Goal: Register for event/course

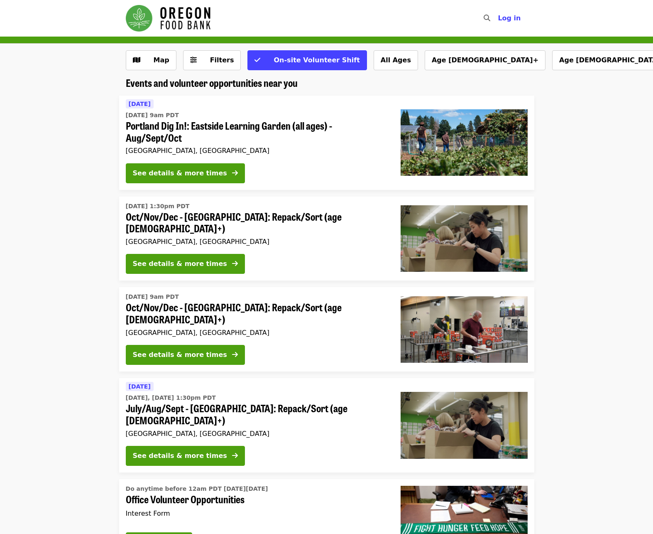
drag, startPoint x: 60, startPoint y: 243, endPoint x: 56, endPoint y: 232, distance: 11.7
click at [60, 243] on li "[DATE] 1:30pm PDT Oct/Nov/Dec - [GEOGRAPHIC_DATA]: Repack/Sort (age [DEMOGRAPHI…" at bounding box center [326, 238] width 653 height 84
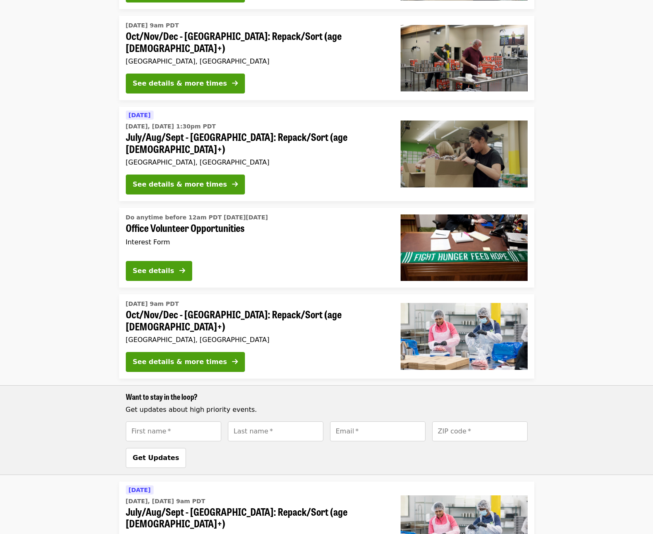
scroll to position [166, 0]
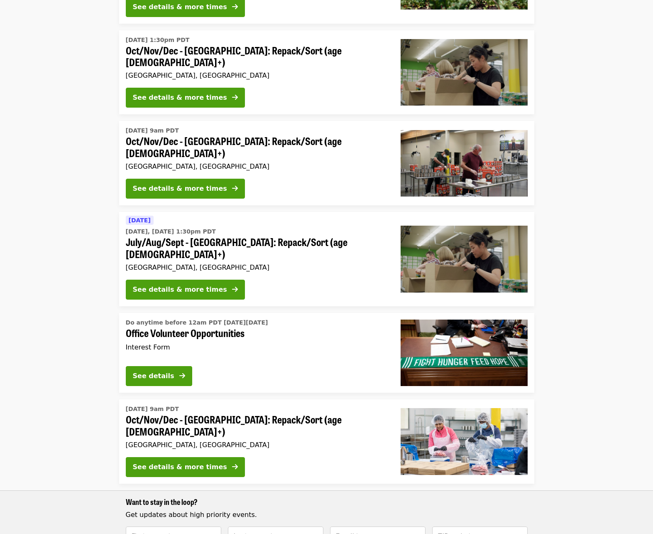
click at [77, 313] on li "Do anytime before 12am PDT [DATE][DATE] Office Volunteer Opportunities Interest…" at bounding box center [326, 353] width 653 height 80
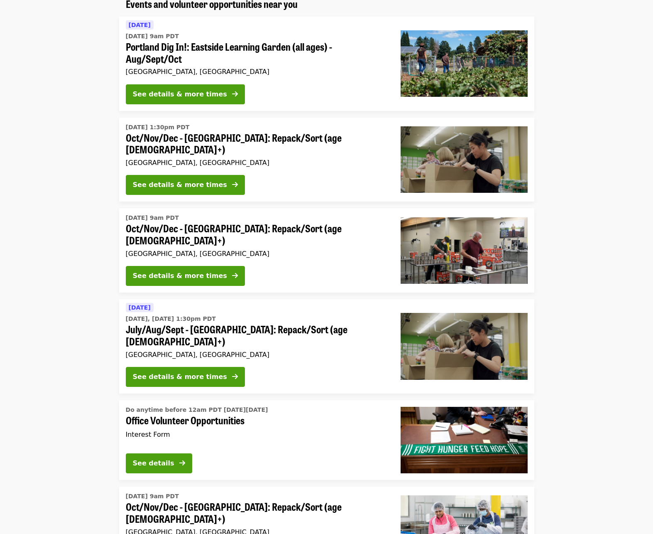
scroll to position [0, 0]
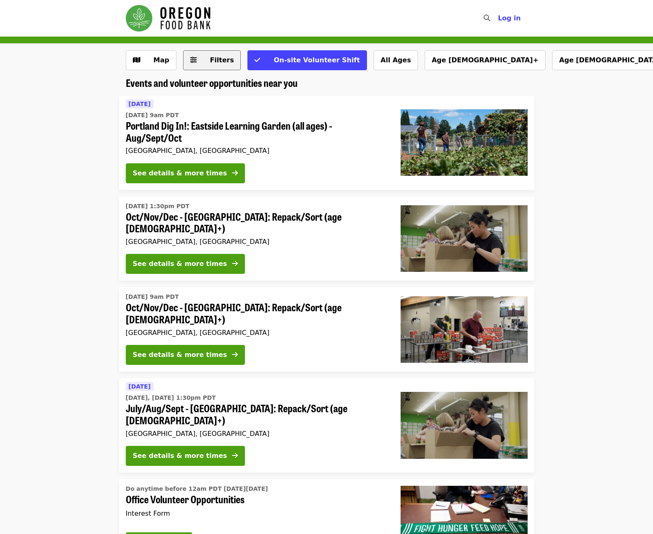
click at [209, 69] on button "Filters" at bounding box center [212, 60] width 58 height 20
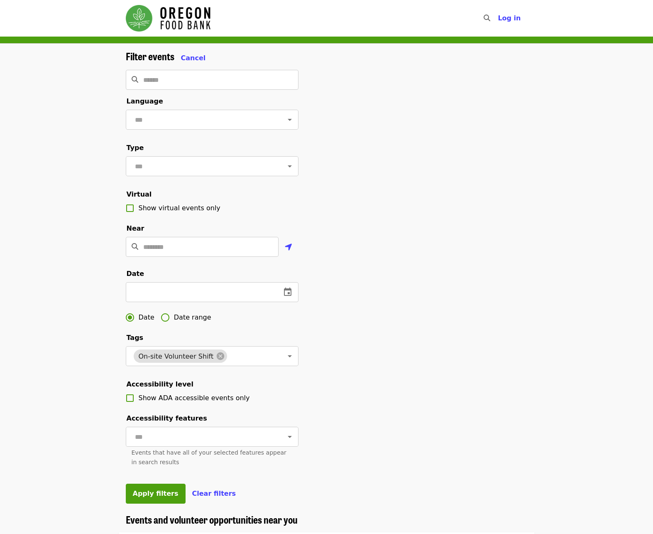
click at [66, 327] on div "Filter events Cancel ​ Language ​ Type ​ Virtual Show virtual events only Near …" at bounding box center [326, 279] width 653 height 470
drag, startPoint x: 147, startPoint y: 311, endPoint x: 194, endPoint y: 324, distance: 48.8
click at [147, 302] on input "text" at bounding box center [200, 292] width 149 height 20
click at [190, 322] on span "Date range" at bounding box center [192, 317] width 37 height 10
click at [190, 302] on button "change date" at bounding box center [198, 292] width 20 height 20
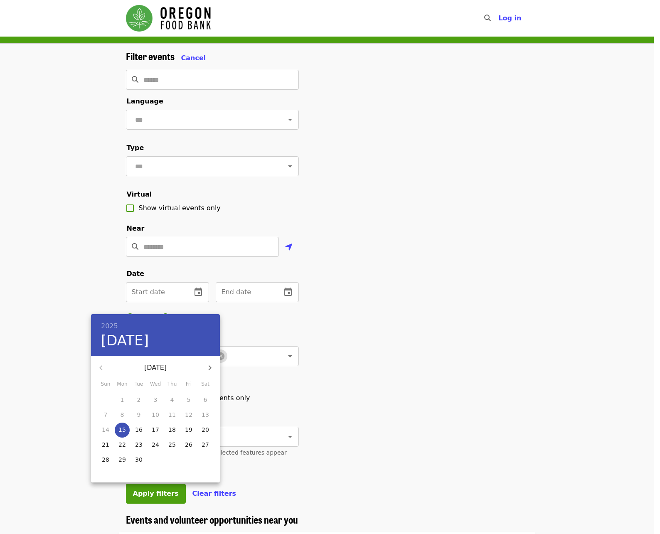
click at [120, 447] on p "22" at bounding box center [121, 444] width 7 height 8
type input "**********"
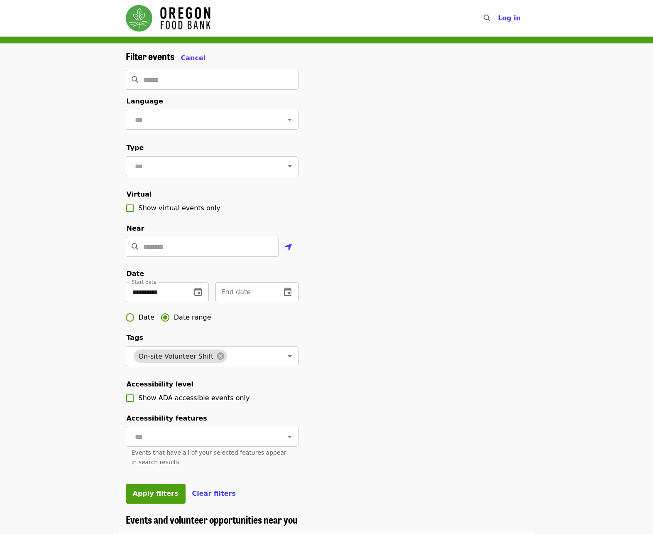
click at [291, 302] on button "change date" at bounding box center [288, 292] width 20 height 20
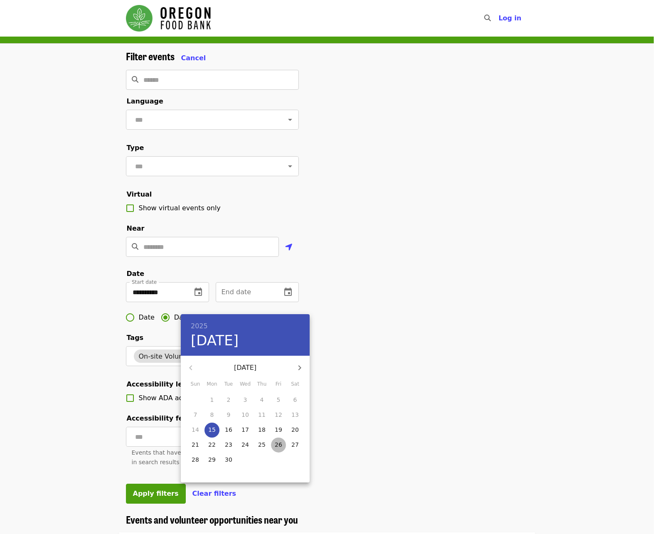
click at [281, 444] on p "26" at bounding box center [278, 444] width 7 height 8
type input "**********"
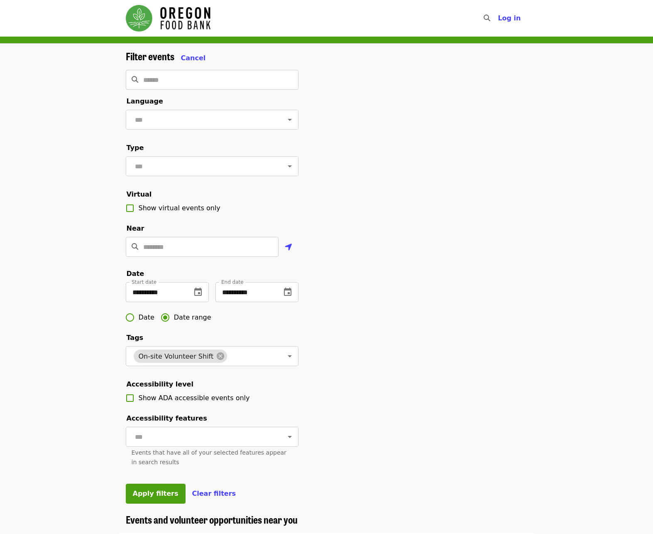
click at [356, 434] on div "2025 Fri, Sep 26 September 2025 Sun Mon Tue Wed Thu Fri Sat 31 1 2 3 4 5 6 7 8 …" at bounding box center [326, 267] width 653 height 534
click at [154, 503] on button "Apply filters" at bounding box center [156, 493] width 60 height 20
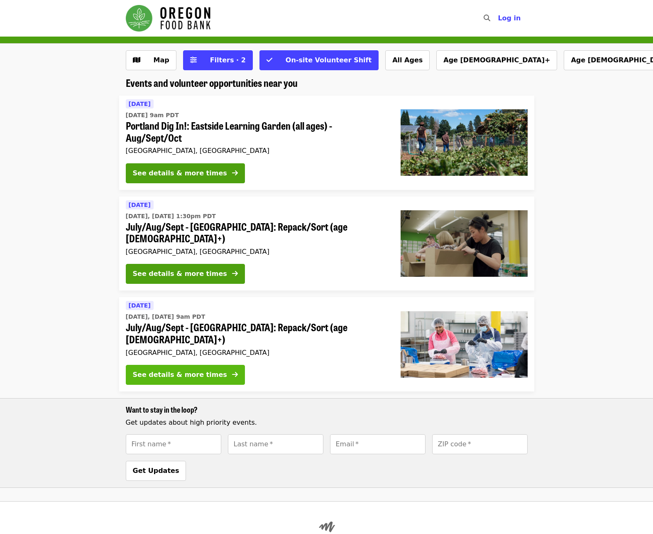
click at [164, 370] on div "See details & more times" at bounding box center [180, 375] width 94 height 10
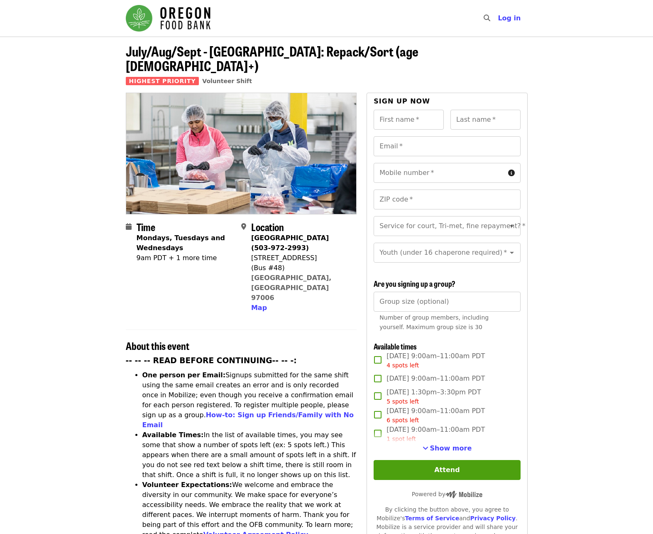
click at [172, 271] on div "Time Mondays, Tuesdays and Wednesdays 9am PDT + 1 more time" at bounding box center [186, 267] width 98 height 92
drag, startPoint x: 142, startPoint y: 225, endPoint x: 192, endPoint y: 246, distance: 54.5
click at [192, 246] on time "Mondays, Tuesdays and Wednesdays 9am PDT + 1 more time" at bounding box center [186, 248] width 98 height 30
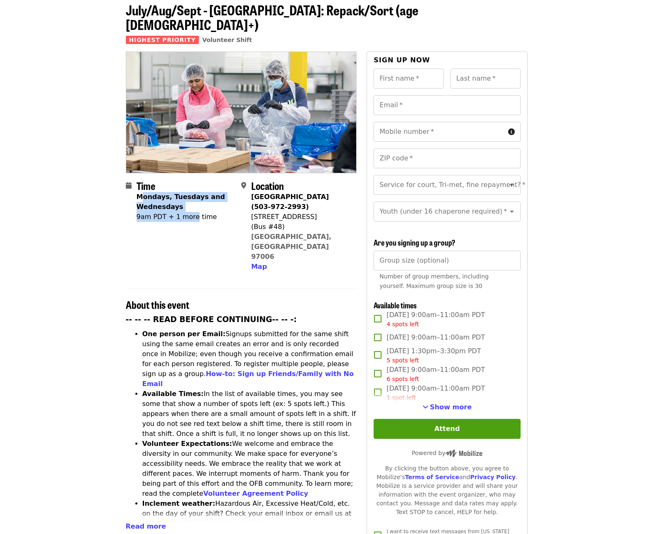
scroll to position [42, 0]
click at [451, 408] on span "Show more" at bounding box center [451, 406] width 42 height 8
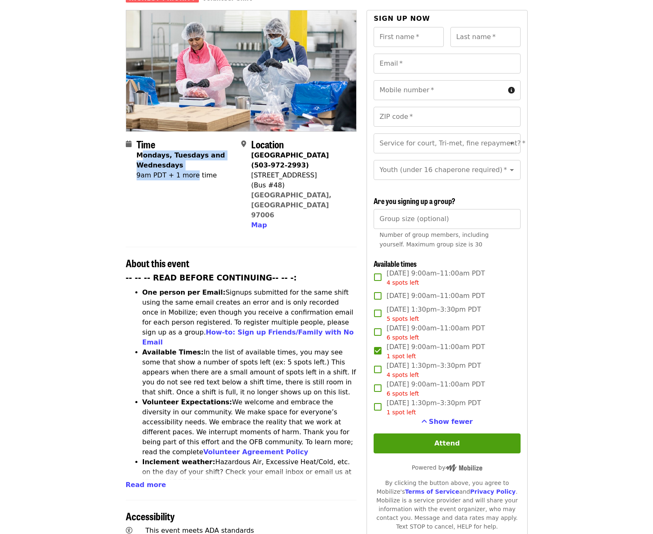
scroll to position [83, 0]
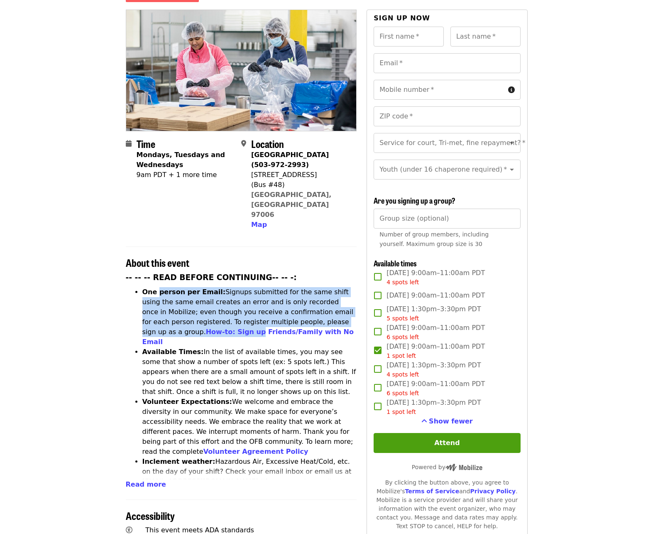
drag, startPoint x: 163, startPoint y: 260, endPoint x: 351, endPoint y: 291, distance: 191.2
click at [351, 291] on li "One person per Email: Signups submitted for the same shift using the same email…" at bounding box center [249, 317] width 215 height 60
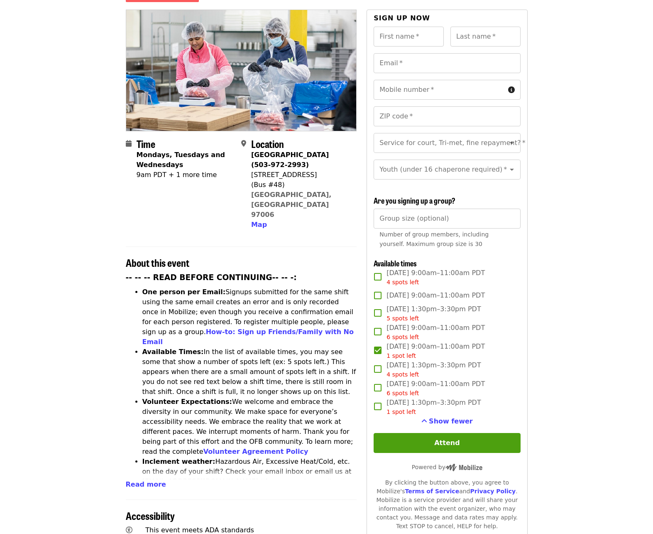
drag, startPoint x: 351, startPoint y: 291, endPoint x: 277, endPoint y: 330, distance: 83.6
click at [307, 347] on li "Available Times: In the list of available times, you may see some that show a n…" at bounding box center [249, 372] width 215 height 50
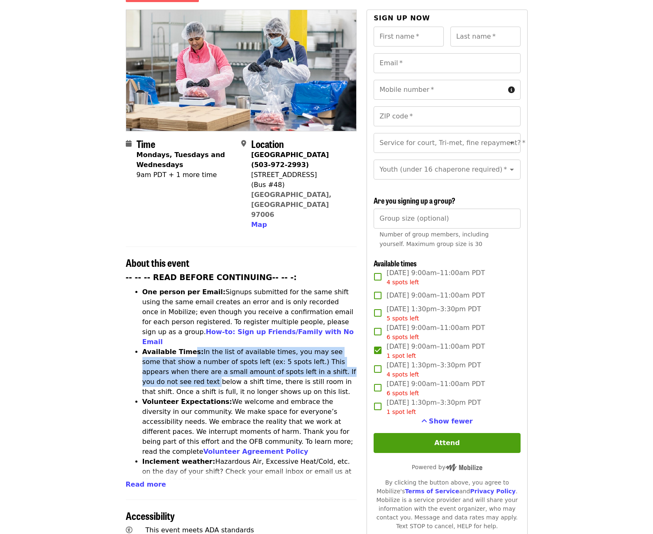
drag, startPoint x: 189, startPoint y: 310, endPoint x: 338, endPoint y: 325, distance: 150.3
click at [338, 347] on li "Available Times: In the list of available times, you may see some that show a n…" at bounding box center [249, 372] width 215 height 50
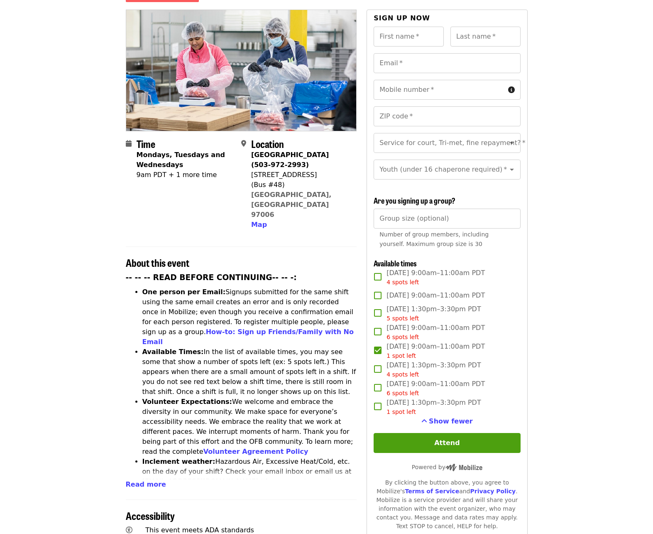
drag, startPoint x: 338, startPoint y: 325, endPoint x: 291, endPoint y: 348, distance: 52.2
click at [302, 347] on li "Available Times: In the list of available times, you may see some that show a n…" at bounding box center [249, 372] width 215 height 50
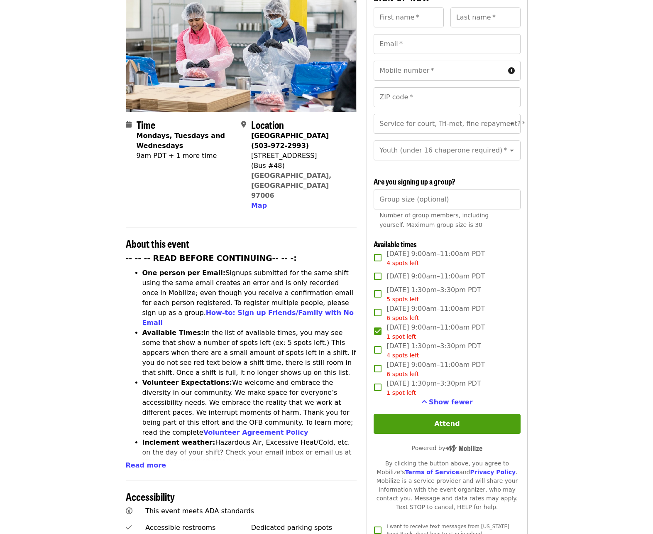
scroll to position [125, 0]
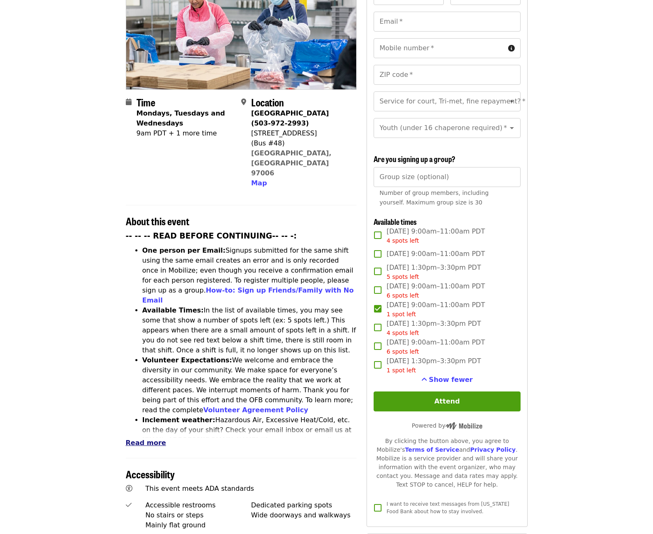
click at [151, 439] on span "Read more" at bounding box center [146, 443] width 40 height 8
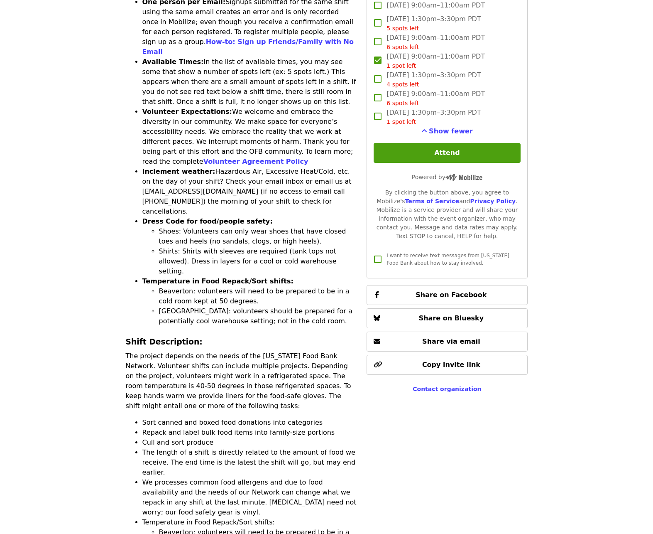
scroll to position [374, 0]
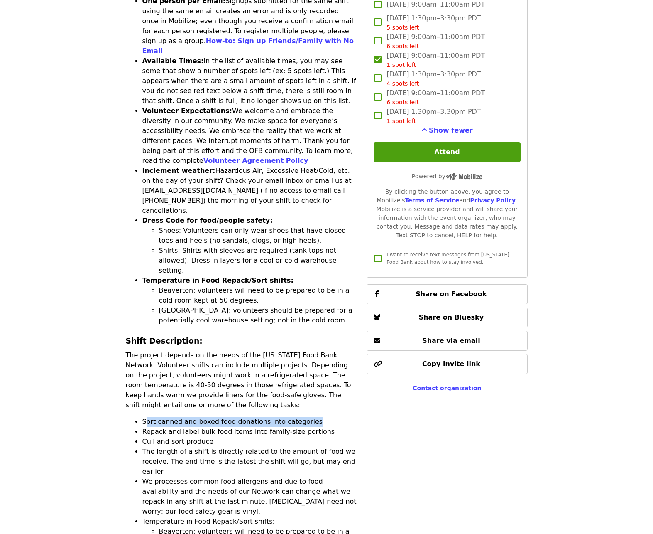
drag, startPoint x: 167, startPoint y: 358, endPoint x: 313, endPoint y: 359, distance: 146.6
click at [313, 417] on li "Sort canned and boxed food donations into categories" at bounding box center [249, 422] width 215 height 10
drag, startPoint x: 313, startPoint y: 359, endPoint x: 302, endPoint y: 389, distance: 31.8
click at [303, 446] on li "The length of a shift is directly related to the amount of food we receive. The…" at bounding box center [249, 461] width 215 height 30
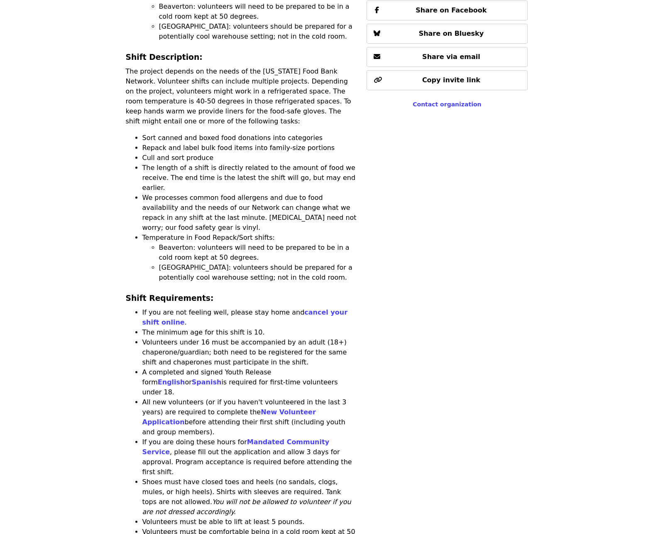
scroll to position [665, 0]
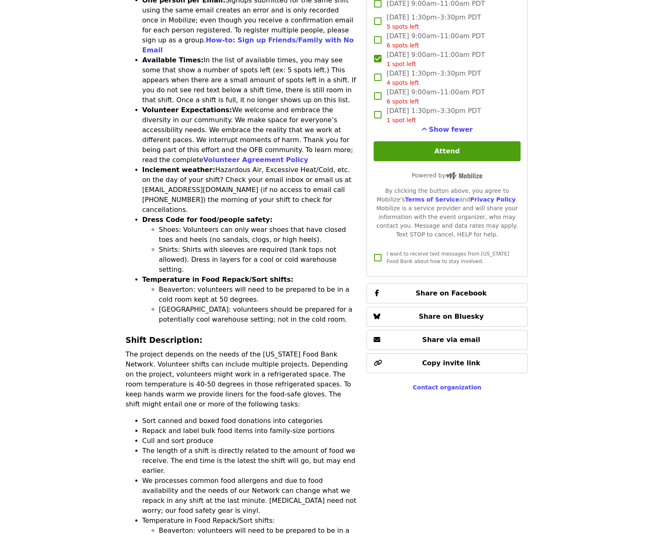
scroll to position [374, 0]
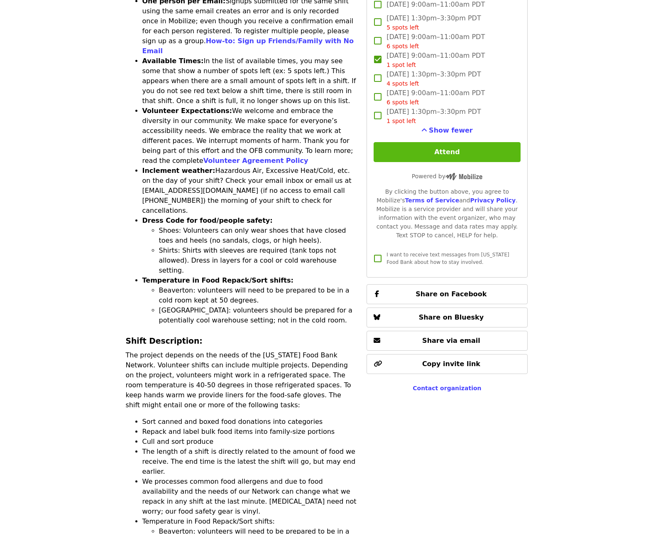
click at [422, 145] on button "Attend" at bounding box center [447, 152] width 147 height 20
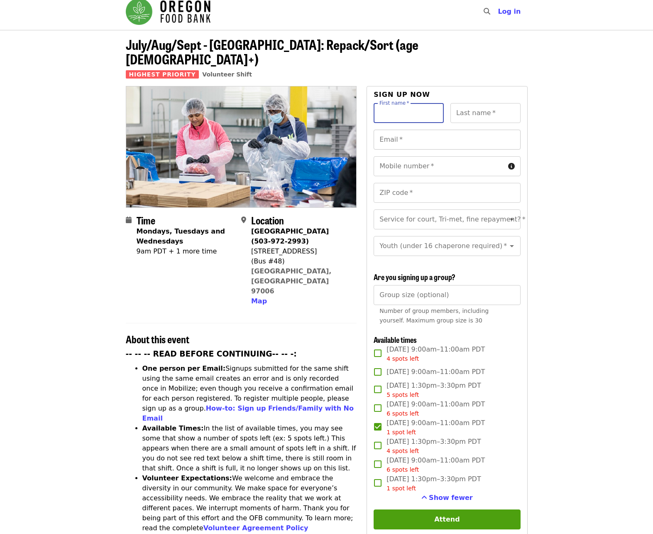
scroll to position [0, 0]
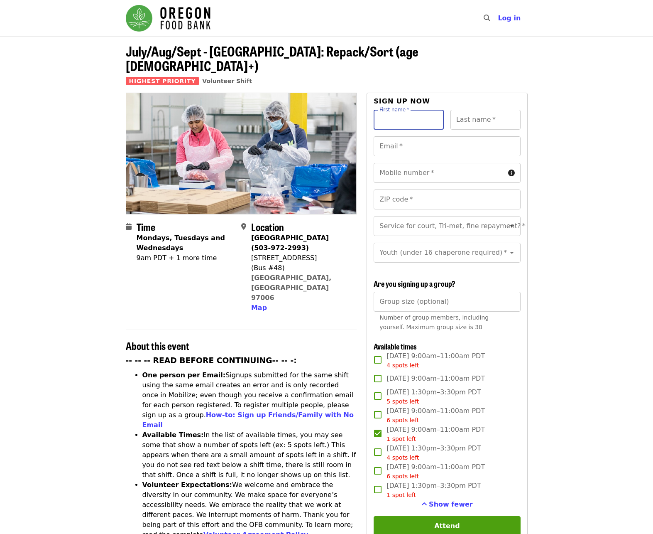
click at [409, 111] on input "First name   *" at bounding box center [409, 120] width 70 height 20
type input "****"
type input "********"
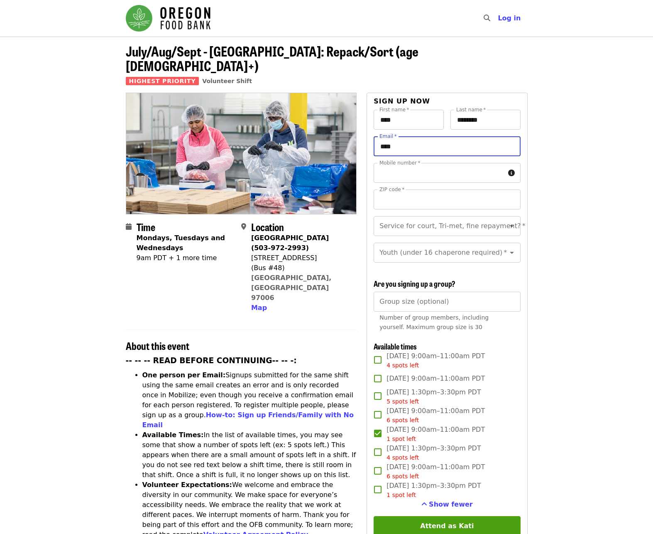
type input "**********"
type input "*****"
click at [427, 163] on input "**********" at bounding box center [439, 173] width 131 height 20
drag, startPoint x: 427, startPoint y: 159, endPoint x: 341, endPoint y: 159, distance: 85.1
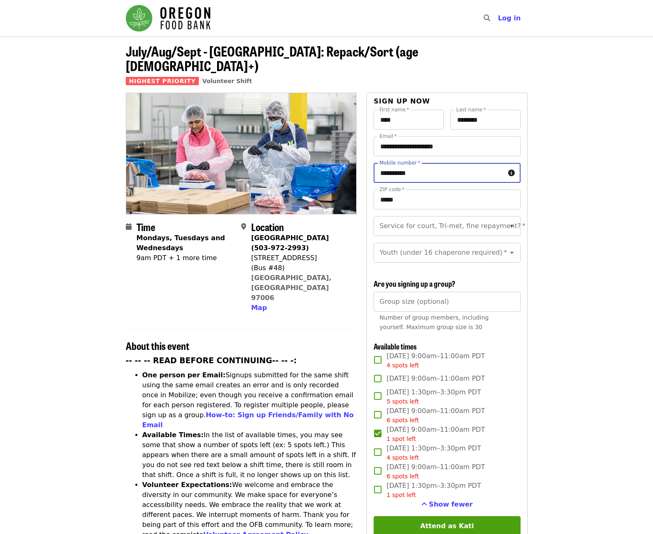
type input "**********"
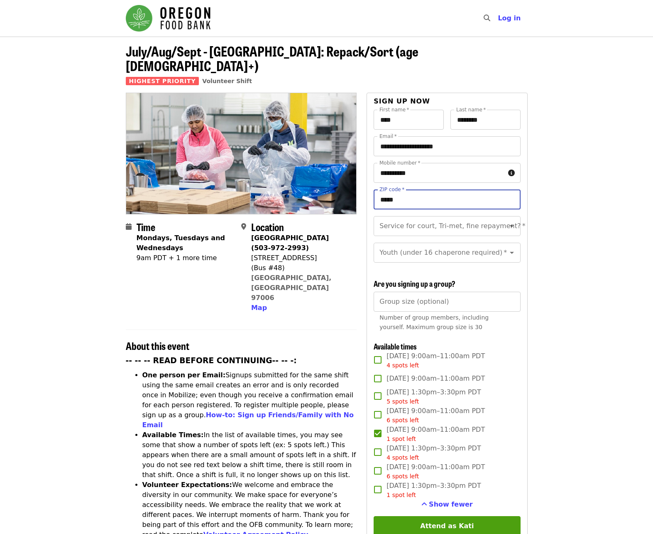
drag, startPoint x: 431, startPoint y: 186, endPoint x: 344, endPoint y: 189, distance: 86.9
type input "*****"
click at [420, 216] on div "Service for court, Tri-met, fine repayment?   * Service for court, Tri-met, fin…" at bounding box center [447, 226] width 147 height 20
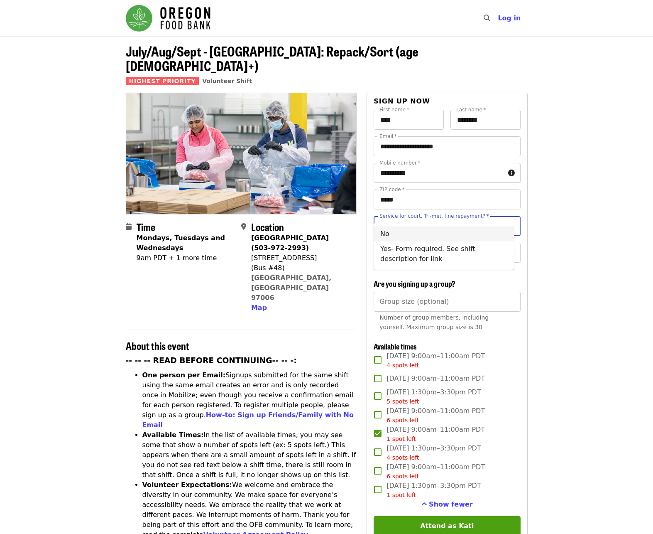
click at [458, 235] on li "No" at bounding box center [444, 233] width 140 height 15
type input "**"
click at [474, 245] on input "Youth (under 16 chaperone required)   *" at bounding box center [436, 253] width 113 height 16
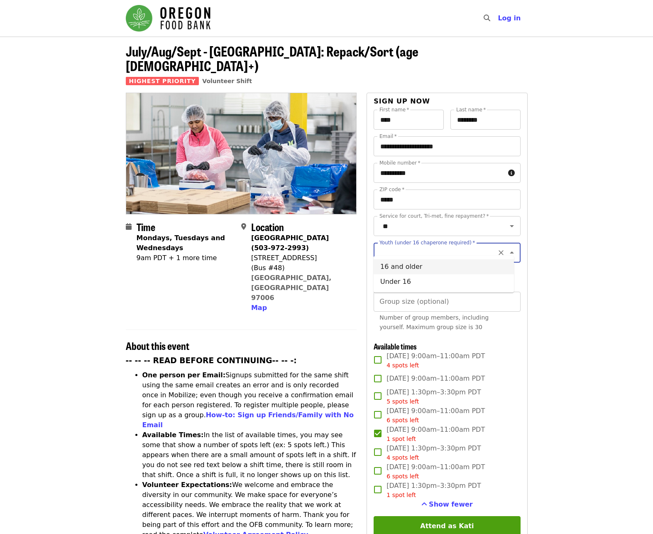
click at [401, 268] on li "16 and older" at bounding box center [444, 266] width 140 height 15
type input "**********"
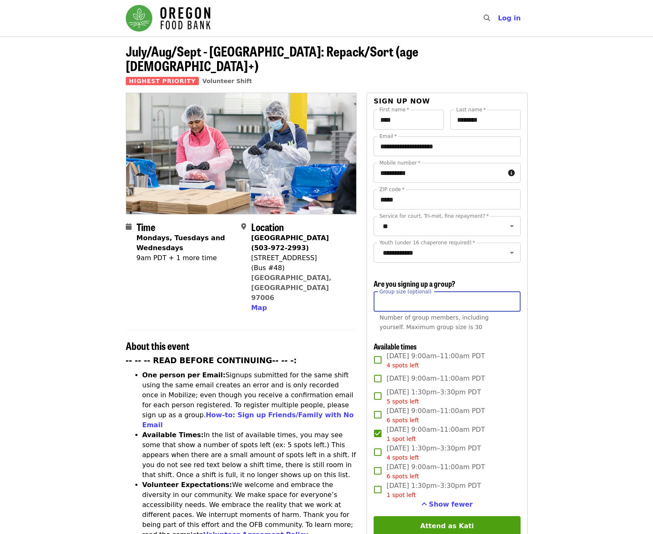
click at [404, 299] on input "Group size (optional)" at bounding box center [447, 302] width 147 height 20
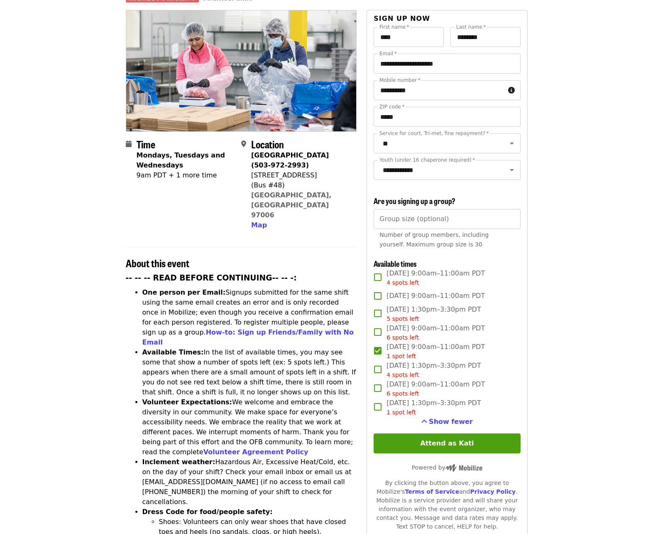
scroll to position [83, 0]
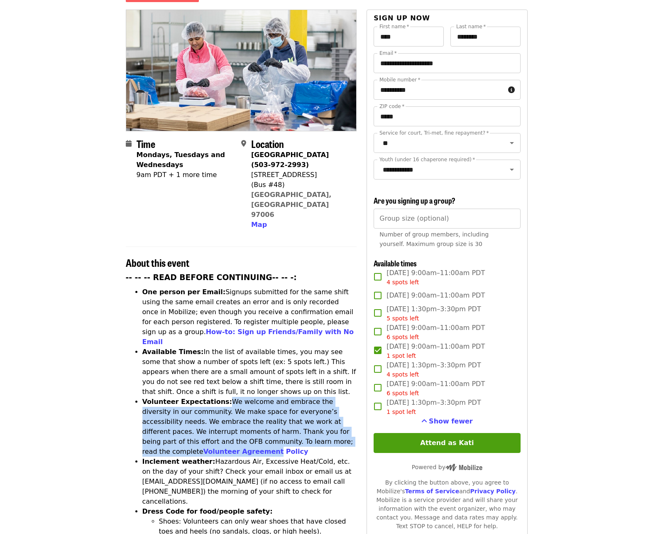
drag, startPoint x: 278, startPoint y: 356, endPoint x: 351, endPoint y: 397, distance: 83.9
click at [351, 397] on li "Volunteer Expectations: We welcome and embrace the diversity in our community. …" at bounding box center [249, 427] width 215 height 60
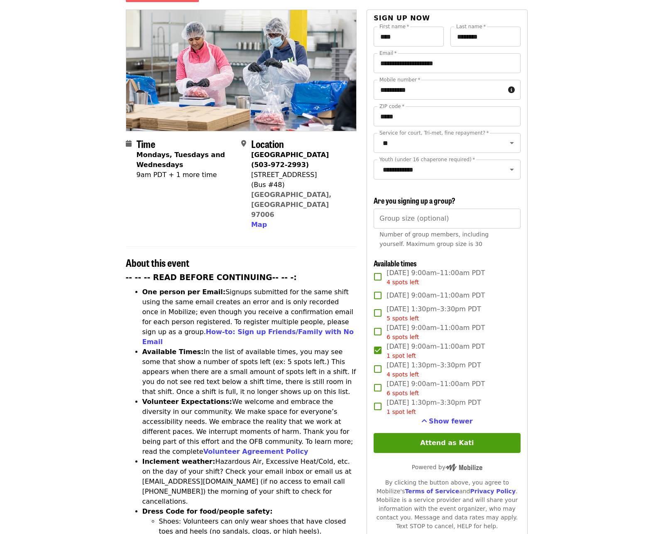
drag, startPoint x: 351, startPoint y: 397, endPoint x: 322, endPoint y: 446, distance: 56.8
click at [306, 456] on li "Inclement weather: Hazardous Air, Excessive Heat/Cold, etc. on the day of your …" at bounding box center [249, 481] width 215 height 50
click at [397, 441] on button "Attend as Kati" at bounding box center [447, 443] width 147 height 20
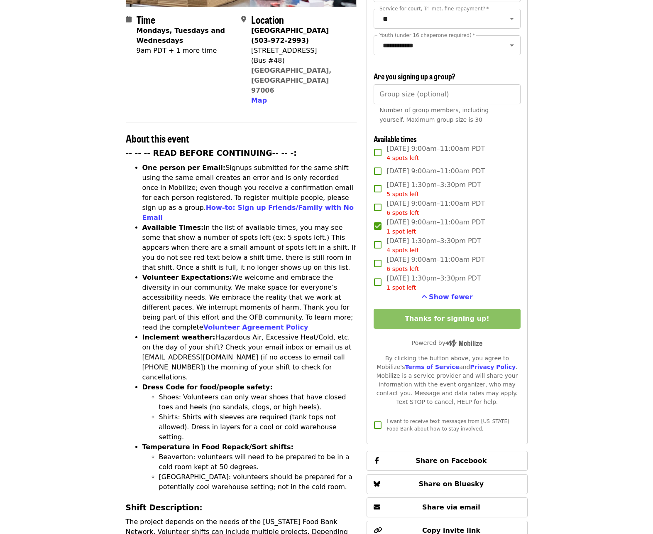
scroll to position [208, 0]
drag, startPoint x: 235, startPoint y: 388, endPoint x: 252, endPoint y: 391, distance: 17.6
click at [252, 451] on li "Beaverton: volunteers will need to be prepared to be in a cold room kept at 50 …" at bounding box center [258, 461] width 198 height 20
drag, startPoint x: 252, startPoint y: 391, endPoint x: 246, endPoint y: 458, distance: 67.5
click at [260, 471] on li "Portland: volunteers should be prepared for a potentially cool warehouse settin…" at bounding box center [258, 481] width 198 height 20
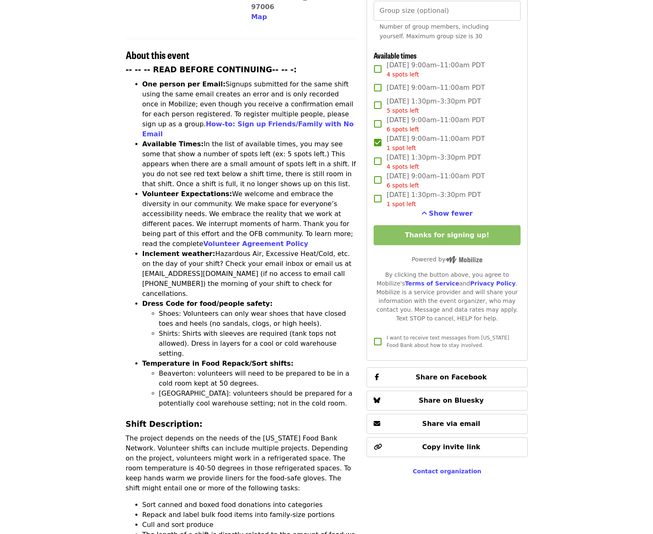
scroll to position [374, 0]
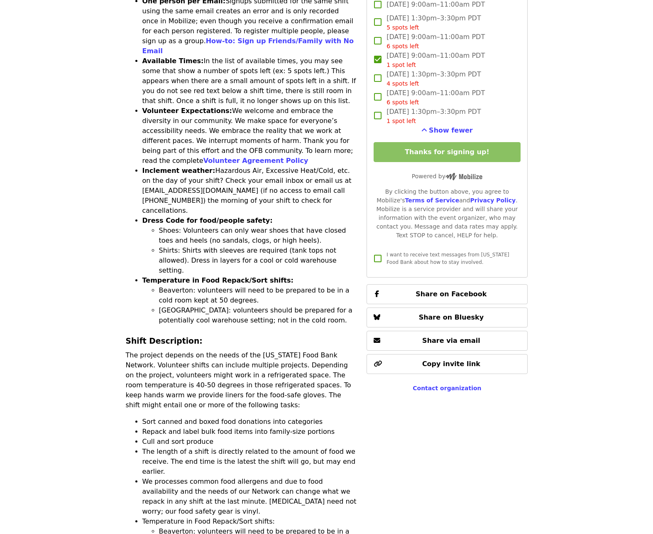
click at [295, 526] on li "Beaverton: volunteers will need to be prepared to be in a cold room kept at 50 …" at bounding box center [258, 536] width 198 height 20
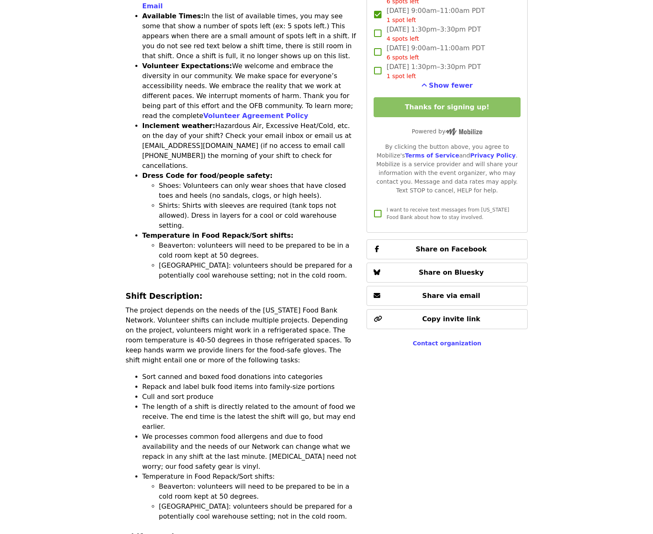
scroll to position [498, 0]
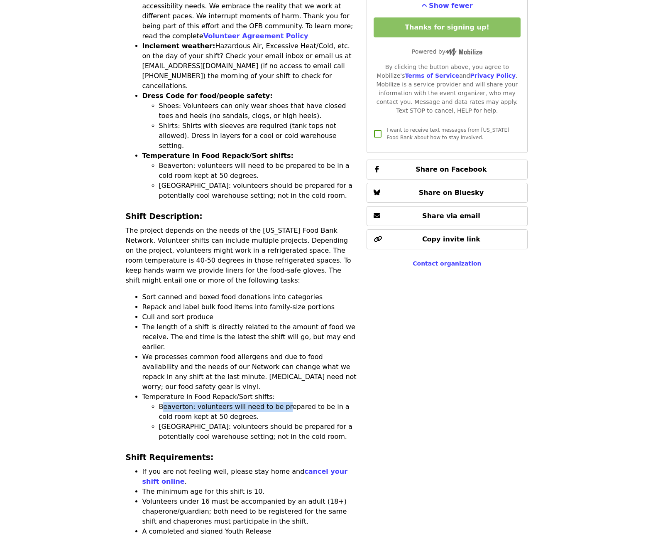
drag, startPoint x: 164, startPoint y: 324, endPoint x: 276, endPoint y: 325, distance: 111.7
click at [276, 402] on li "Beaverton: volunteers will need to be prepared to be in a cold room kept at 50 …" at bounding box center [258, 412] width 198 height 20
drag, startPoint x: 276, startPoint y: 325, endPoint x: 264, endPoint y: 330, distance: 13.0
click at [269, 402] on li "Beaverton: volunteers will need to be prepared to be in a cold room kept at 50 …" at bounding box center [258, 412] width 198 height 20
drag, startPoint x: 264, startPoint y: 330, endPoint x: 156, endPoint y: 318, distance: 108.7
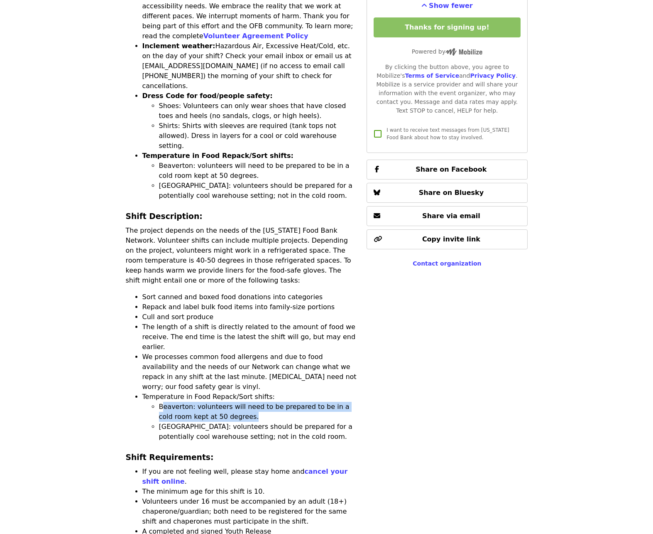
click at [156, 402] on ul "Beaverton: volunteers will need to be prepared to be in a cold room kept at 50 …" at bounding box center [249, 422] width 215 height 40
drag, startPoint x: 156, startPoint y: 318, endPoint x: 164, endPoint y: 340, distance: 23.5
click at [165, 422] on li "Portland: volunteers should be prepared for a potentially cool warehouse settin…" at bounding box center [258, 432] width 198 height 20
drag, startPoint x: 180, startPoint y: 319, endPoint x: 251, endPoint y: 333, distance: 71.9
click at [251, 402] on li "Beaverton: volunteers will need to be prepared to be in a cold room kept at 50 …" at bounding box center [258, 412] width 198 height 20
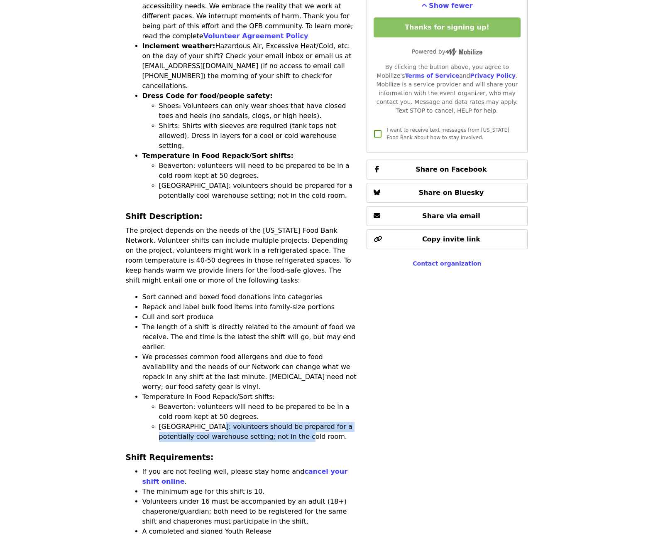
drag, startPoint x: 251, startPoint y: 333, endPoint x: 321, endPoint y: 352, distance: 72.7
click at [321, 422] on li "Portland: volunteers should be prepared for a potentially cool warehouse settin…" at bounding box center [258, 432] width 198 height 20
drag, startPoint x: 321, startPoint y: 352, endPoint x: 308, endPoint y: 360, distance: 15.7
click at [226, 466] on li "If you are not feeling well, please stay home and cancel your shift online ." at bounding box center [249, 476] width 215 height 20
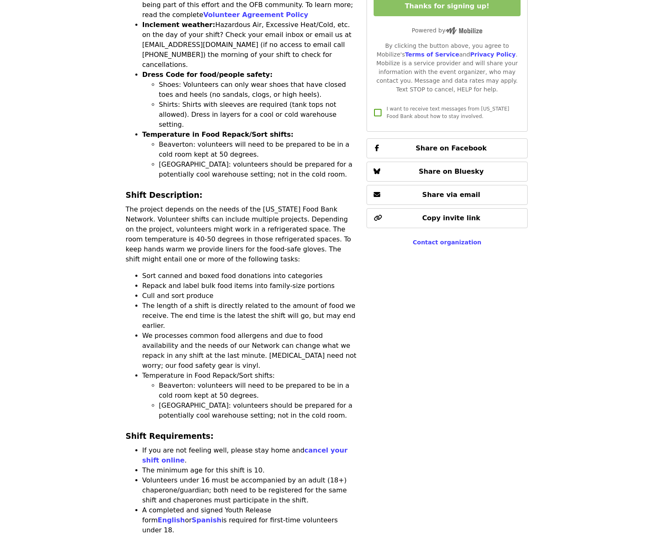
scroll to position [540, 0]
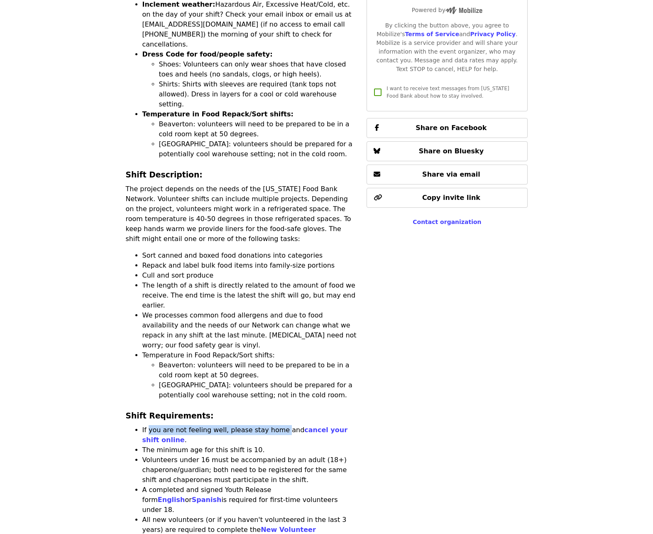
drag, startPoint x: 148, startPoint y: 344, endPoint x: 272, endPoint y: 348, distance: 124.3
click at [272, 425] on li "If you are not feeling well, please stay home and cancel your shift online ." at bounding box center [249, 435] width 215 height 20
drag, startPoint x: 272, startPoint y: 348, endPoint x: 254, endPoint y: 353, distance: 18.3
click at [259, 445] on li "The minimum age for this shift is 10." at bounding box center [249, 450] width 215 height 10
drag, startPoint x: 254, startPoint y: 353, endPoint x: 129, endPoint y: 352, distance: 125.0
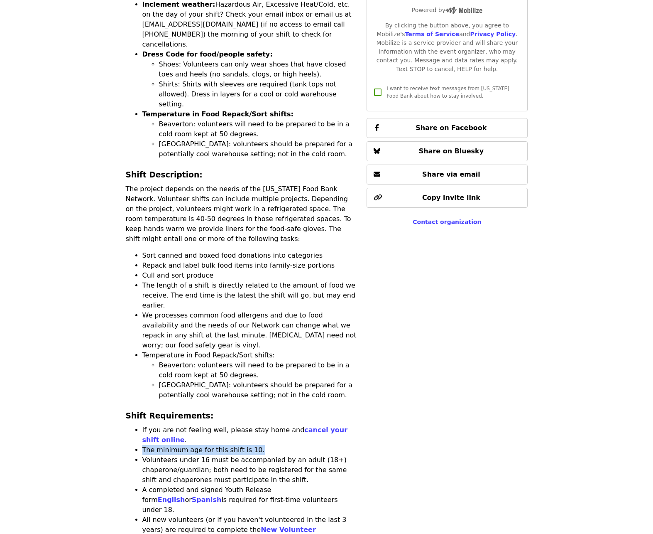
drag, startPoint x: 129, startPoint y: 352, endPoint x: 150, endPoint y: 363, distance: 24.2
click at [150, 455] on li "Volunteers under 16 must be accompanied by an adult (18+) chaperone/guardian; b…" at bounding box center [249, 470] width 215 height 30
drag, startPoint x: 149, startPoint y: 359, endPoint x: 240, endPoint y: 366, distance: 90.8
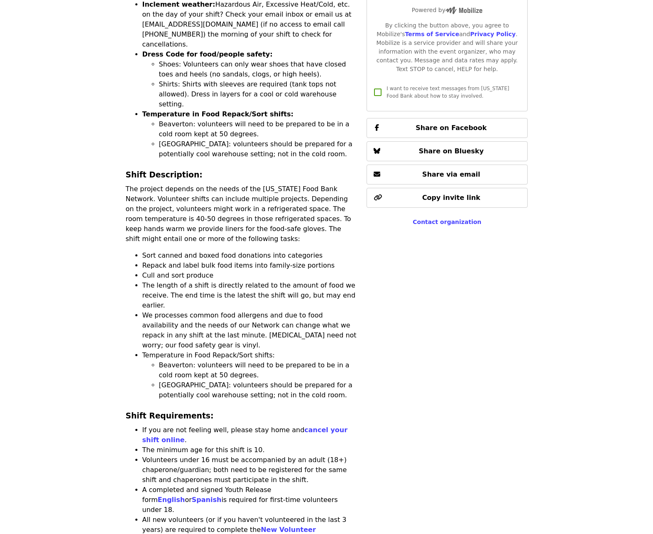
drag, startPoint x: 240, startPoint y: 366, endPoint x: 204, endPoint y: 374, distance: 37.0
click at [205, 455] on li "Volunteers under 16 must be accompanied by an adult (18+) chaperone/guardian; b…" at bounding box center [249, 470] width 215 height 30
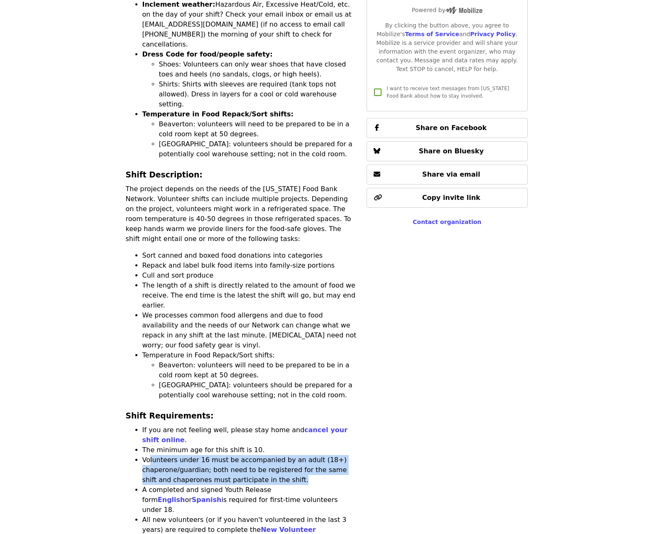
drag, startPoint x: 150, startPoint y: 365, endPoint x: 326, endPoint y: 387, distance: 177.4
click at [326, 455] on li "Volunteers under 16 must be accompanied by an adult (18+) chaperone/guardian; b…" at bounding box center [249, 470] width 215 height 30
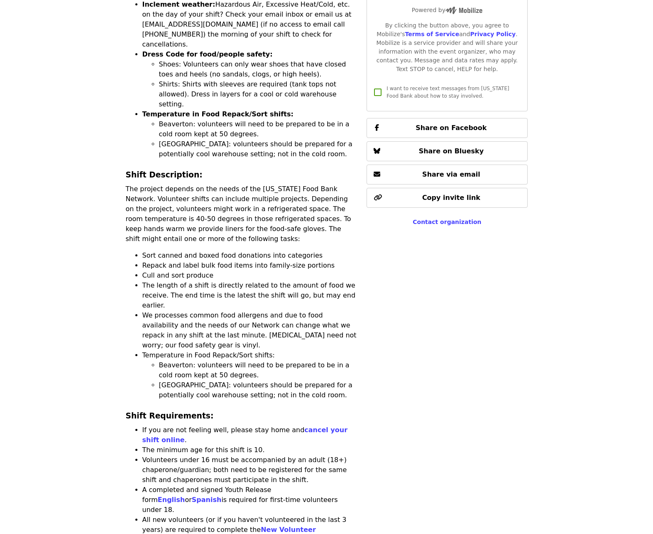
drag, startPoint x: 326, startPoint y: 387, endPoint x: 340, endPoint y: 426, distance: 41.3
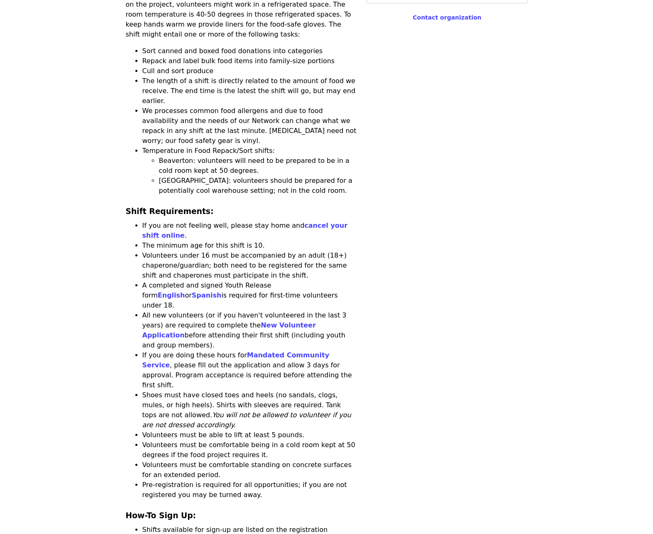
scroll to position [748, 0]
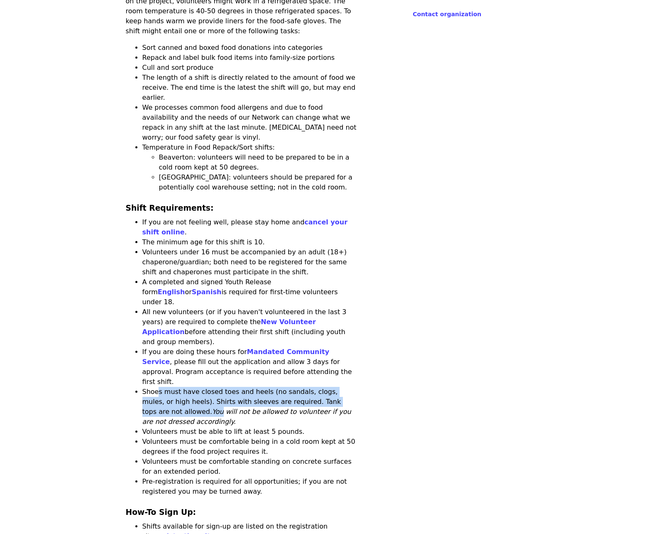
drag, startPoint x: 157, startPoint y: 271, endPoint x: 352, endPoint y: 276, distance: 195.7
click at [352, 387] on li "Shoes must have closed toes and heels (no sandals, clogs, mules, or high heels)…" at bounding box center [249, 407] width 215 height 40
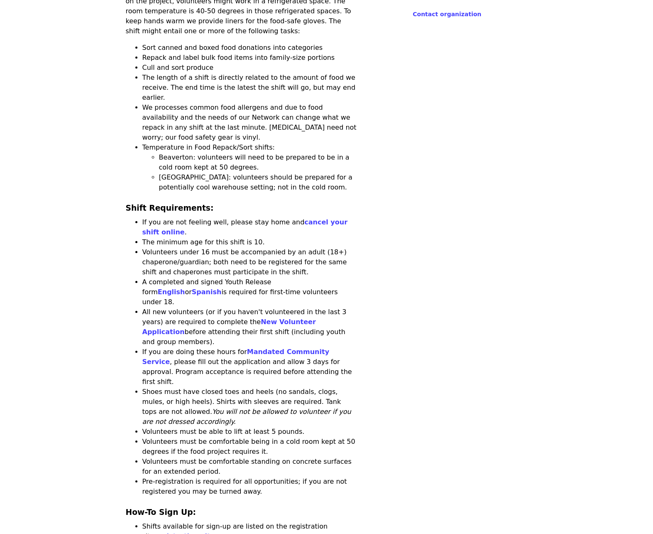
drag, startPoint x: 352, startPoint y: 276, endPoint x: 342, endPoint y: 289, distance: 16.9
click at [346, 387] on li "Shoes must have closed toes and heels (no sandals, clogs, mules, or high heels)…" at bounding box center [249, 407] width 215 height 40
drag, startPoint x: 259, startPoint y: 280, endPoint x: 338, endPoint y: 287, distance: 79.7
click at [338, 387] on li "Shoes must have closed toes and heels (no sandals, clogs, mules, or high heels)…" at bounding box center [249, 407] width 215 height 40
drag, startPoint x: 338, startPoint y: 287, endPoint x: 299, endPoint y: 300, distance: 42.0
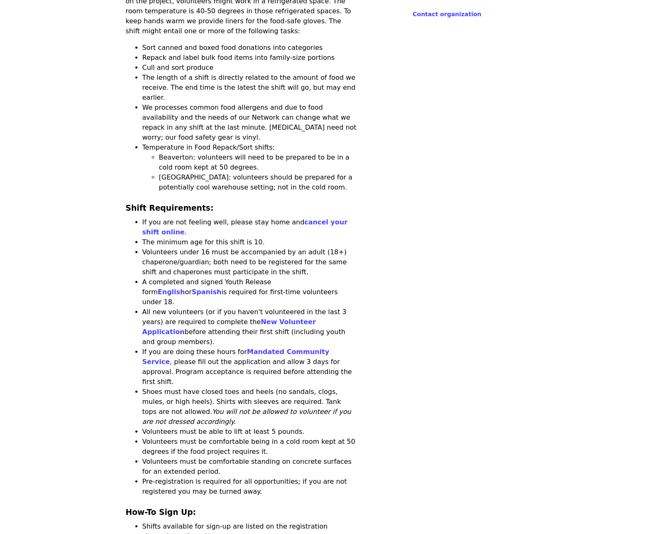
click at [314, 427] on li "Volunteers must be able to lift at least 5 pounds." at bounding box center [249, 432] width 215 height 10
drag, startPoint x: 267, startPoint y: 298, endPoint x: 142, endPoint y: 294, distance: 124.2
click at [142, 427] on li "Volunteers must be able to lift at least 5 pounds." at bounding box center [249, 432] width 215 height 10
drag, startPoint x: 142, startPoint y: 294, endPoint x: 171, endPoint y: 309, distance: 32.5
click at [179, 437] on li "Volunteers must be comfortable being in a cold room kept at 50 degrees if the f…" at bounding box center [249, 447] width 215 height 20
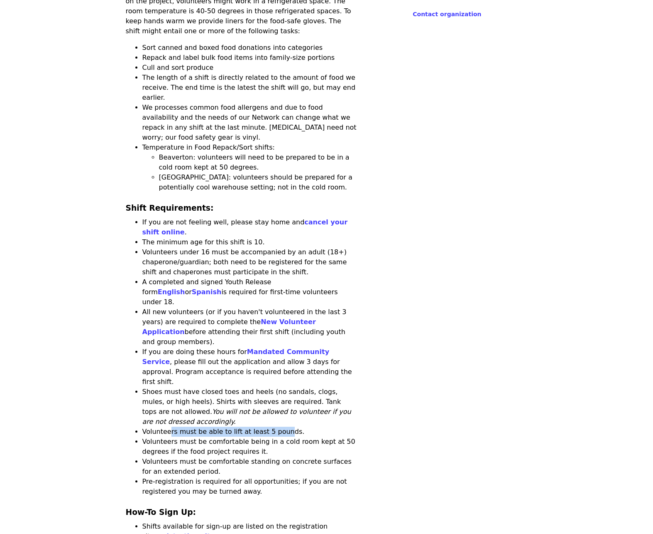
drag, startPoint x: 167, startPoint y: 300, endPoint x: 274, endPoint y: 300, distance: 107.2
click at [275, 427] on li "Volunteers must be able to lift at least 5 pounds." at bounding box center [249, 432] width 215 height 10
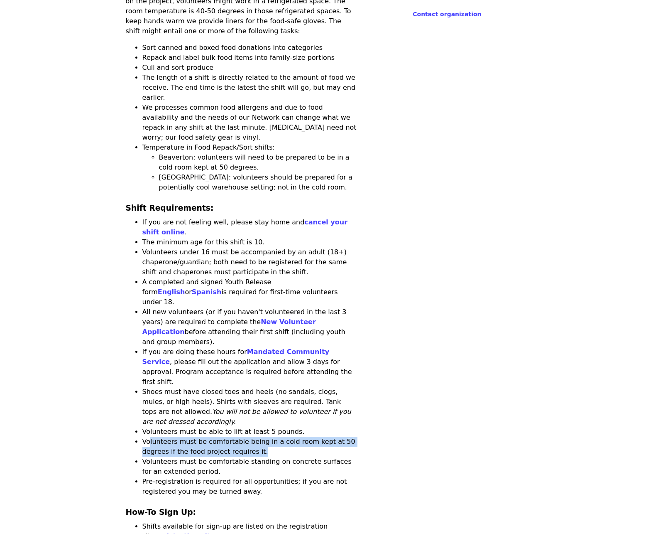
drag, startPoint x: 202, startPoint y: 304, endPoint x: 311, endPoint y: 314, distance: 109.3
click at [311, 437] on li "Volunteers must be comfortable being in a cold room kept at 50 degrees if the f…" at bounding box center [249, 447] width 215 height 20
drag, startPoint x: 311, startPoint y: 314, endPoint x: 279, endPoint y: 315, distance: 32.0
click at [288, 437] on li "Volunteers must be comfortable being in a cold room kept at 50 degrees if the f…" at bounding box center [249, 447] width 215 height 20
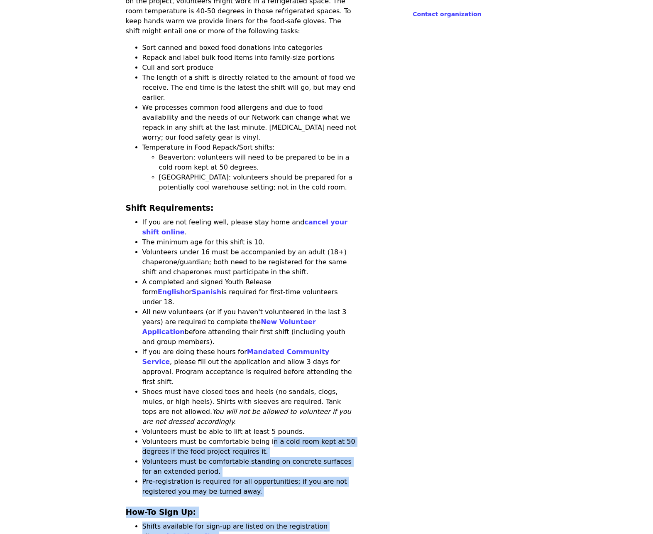
drag, startPoint x: 307, startPoint y: 304, endPoint x: 362, endPoint y: 307, distance: 54.9
drag, startPoint x: 362, startPoint y: 307, endPoint x: 291, endPoint y: 314, distance: 71.4
click at [318, 437] on li "Volunteers must be comfortable being in a cold room kept at 50 degrees if the f…" at bounding box center [249, 447] width 215 height 20
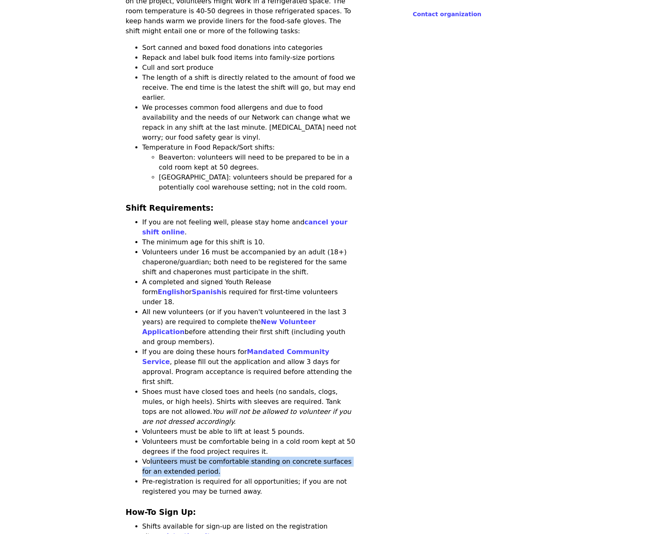
drag
click at [234, 456] on li "Volunteers must be comfortable standing on concrete surfaces for an extended pe…" at bounding box center [249, 466] width 215 height 20
click at [223, 456] on li "Volunteers must be comfortable standing on concrete surfaces for an extended pe…" at bounding box center [249, 466] width 215 height 20
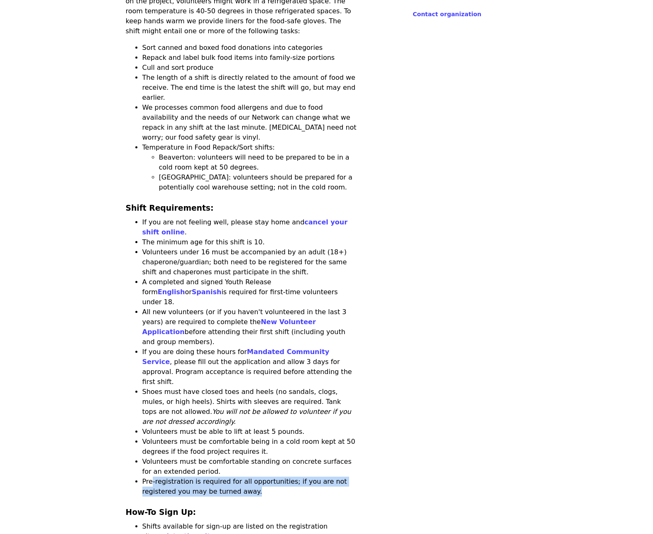
click at [265, 476] on li "Pre-registration is required for all opportunities; if you are not registered y…" at bounding box center [249, 486] width 215 height 20
click at [243, 476] on li "Pre-registration is required for all opportunities; if you are not registered y…" at bounding box center [249, 486] width 215 height 20
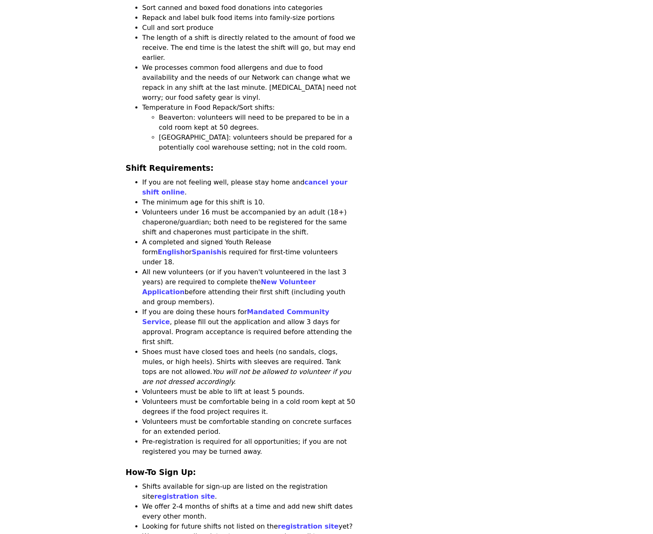
scroll to position [789, 0]
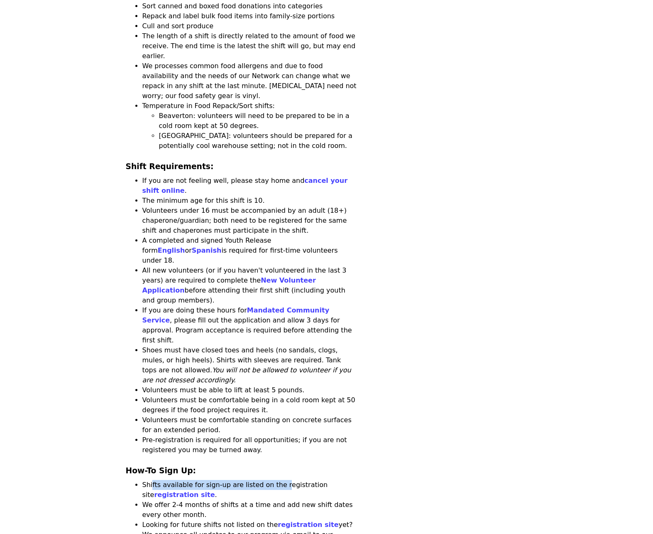
click at [273, 480] on li "Shifts available for sign-up are listed on the registration site registration s…" at bounding box center [249, 490] width 215 height 20
click at [265, 480] on li "Shifts available for sign-up are listed on the registration site registration s…" at bounding box center [249, 490] width 215 height 20
click at [215, 490] on link "registration site" at bounding box center [184, 494] width 61 height 8
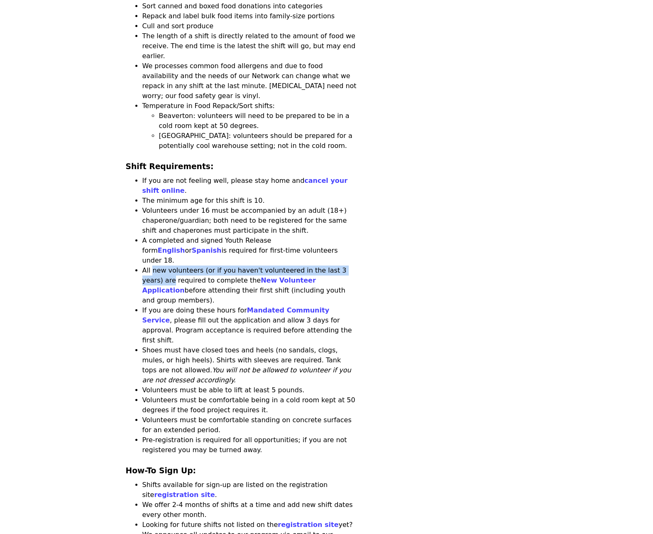
click at [348, 265] on li "All new volunteers (or if you haven't volunteered in the last 3 years) are requ…" at bounding box center [249, 285] width 215 height 40
click at [301, 265] on li "All new volunteers (or if you haven't volunteered in the last 3 years) are requ…" at bounding box center [249, 285] width 215 height 40
click at [286, 276] on link "New Volunteer Application" at bounding box center [229, 285] width 174 height 18
